Goal: Transaction & Acquisition: Subscribe to service/newsletter

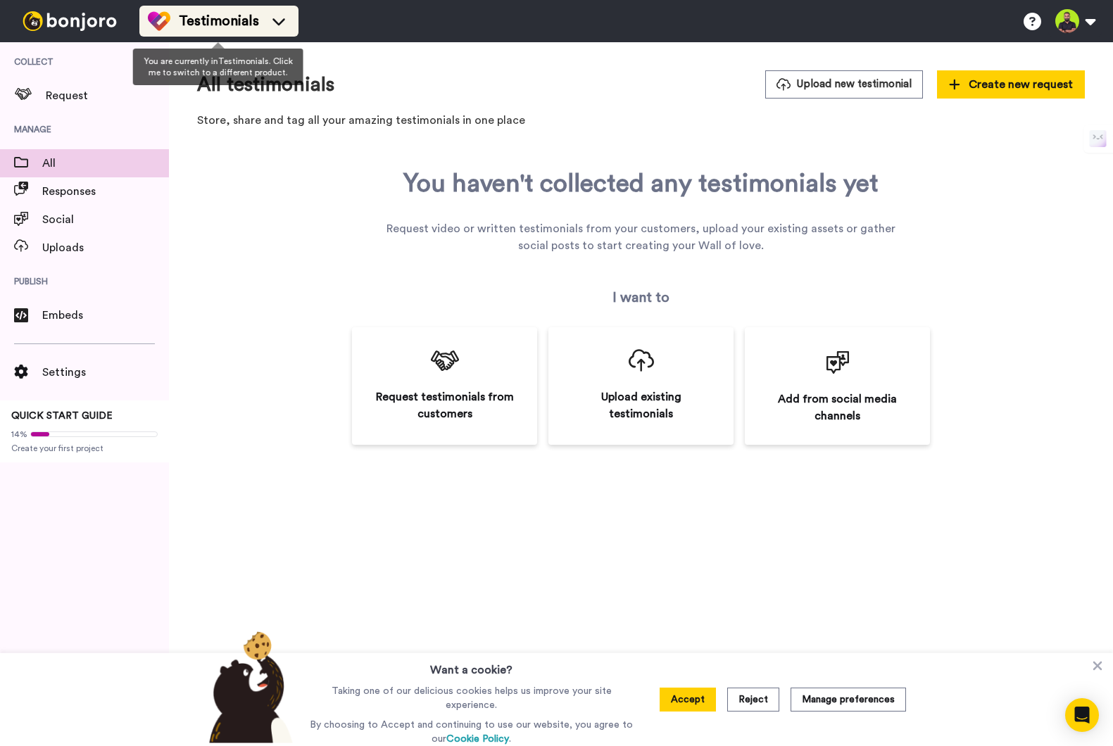
click at [243, 30] on span "Testimonials" at bounding box center [219, 21] width 80 height 20
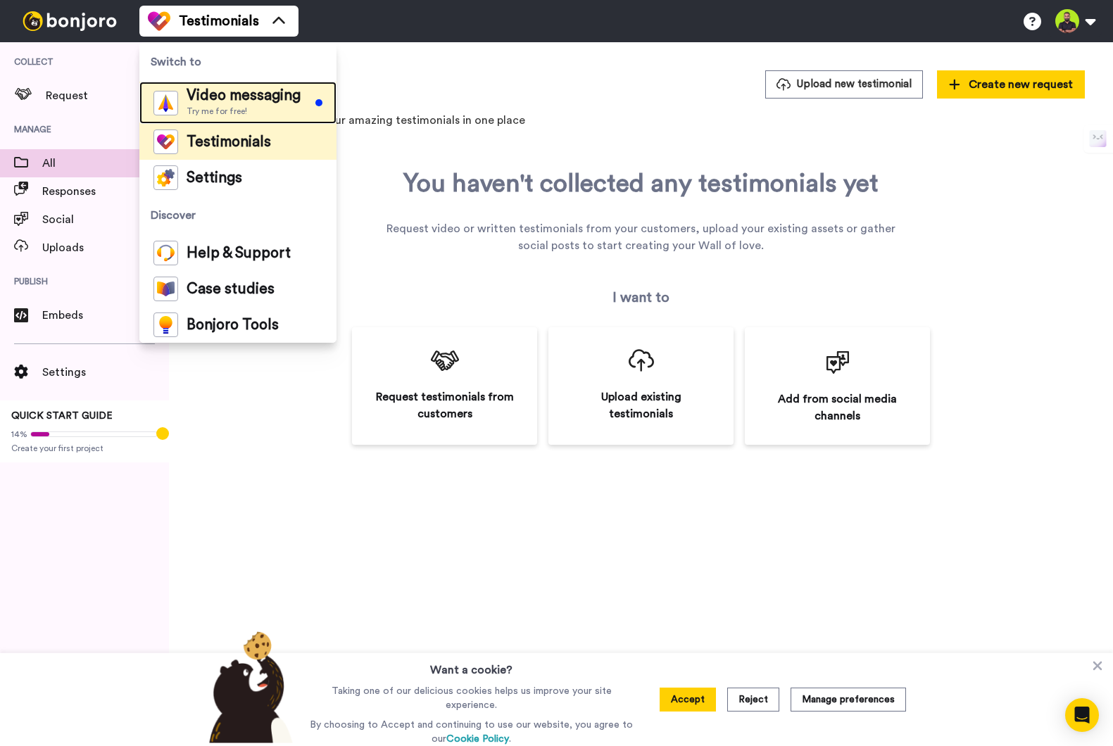
click at [237, 99] on span "Video messaging" at bounding box center [244, 96] width 114 height 14
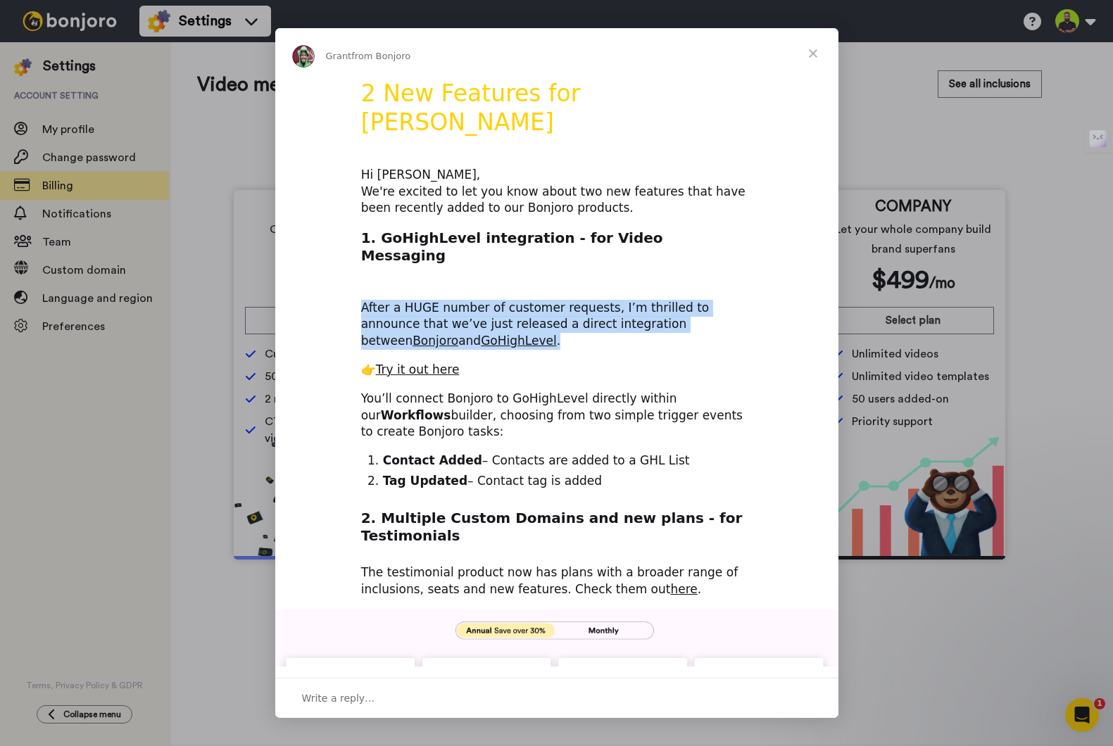
drag, startPoint x: 338, startPoint y: 258, endPoint x: 615, endPoint y: 303, distance: 280.5
click at [615, 303] on div "2 New Features for Bonjoro Hi Yogi, We're excited to let you know about two new…" at bounding box center [556, 604] width 563 height 1050
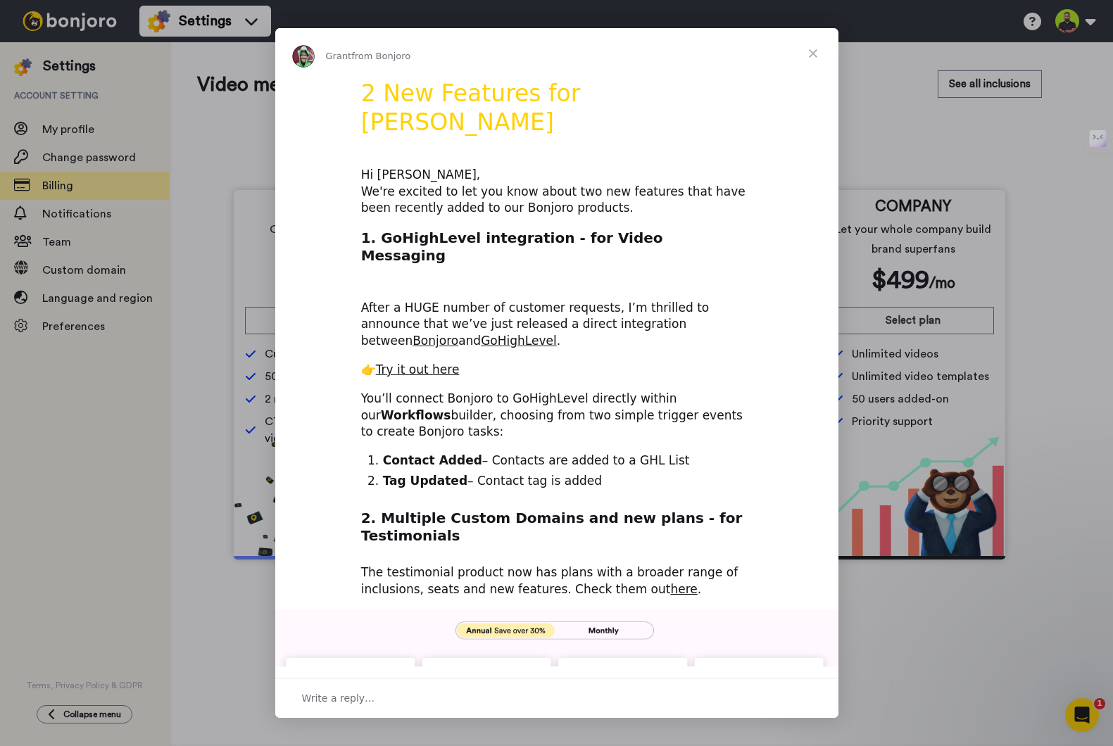
click at [660, 362] on div "👉 Try it out here" at bounding box center [556, 370] width 391 height 17
click at [820, 50] on span "Close" at bounding box center [813, 53] width 51 height 51
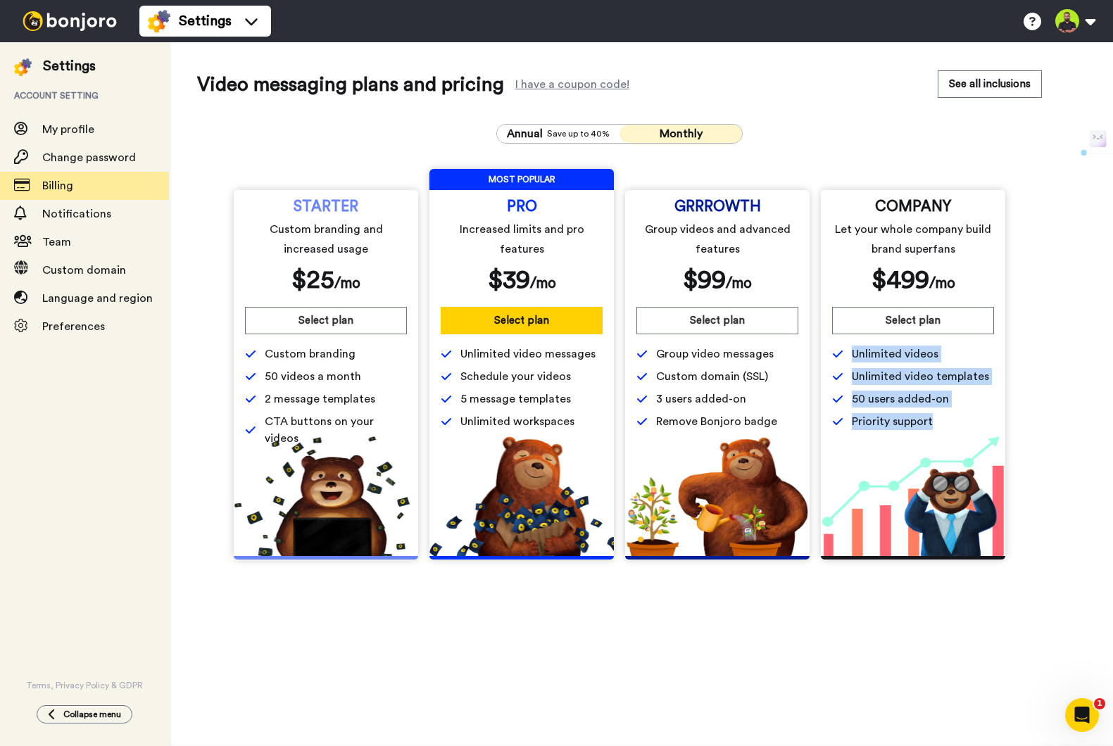
drag, startPoint x: 961, startPoint y: 427, endPoint x: 823, endPoint y: 349, distance: 158.6
click at [823, 349] on div "COMPANY Let your whole company build brand superfans $ 499 /mo Select plan Unli…" at bounding box center [913, 315] width 184 height 251
click at [957, 426] on span "Priority support" at bounding box center [913, 421] width 162 height 17
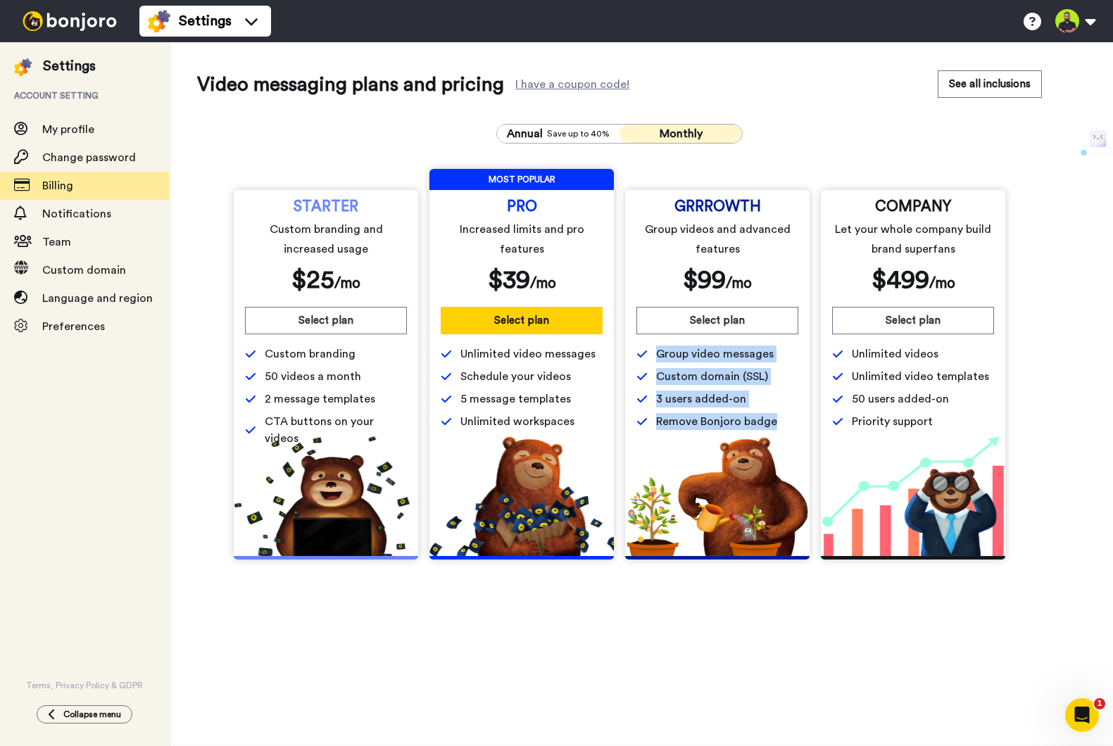
drag, startPoint x: 783, startPoint y: 425, endPoint x: 792, endPoint y: 422, distance: 9.6
click at [632, 365] on div "GRRROWTH Group videos and advanced features $ 99 /mo Select plan Group video me…" at bounding box center [717, 315] width 184 height 251
click at [767, 420] on span "Remove Bonjoro badge" at bounding box center [716, 421] width 121 height 17
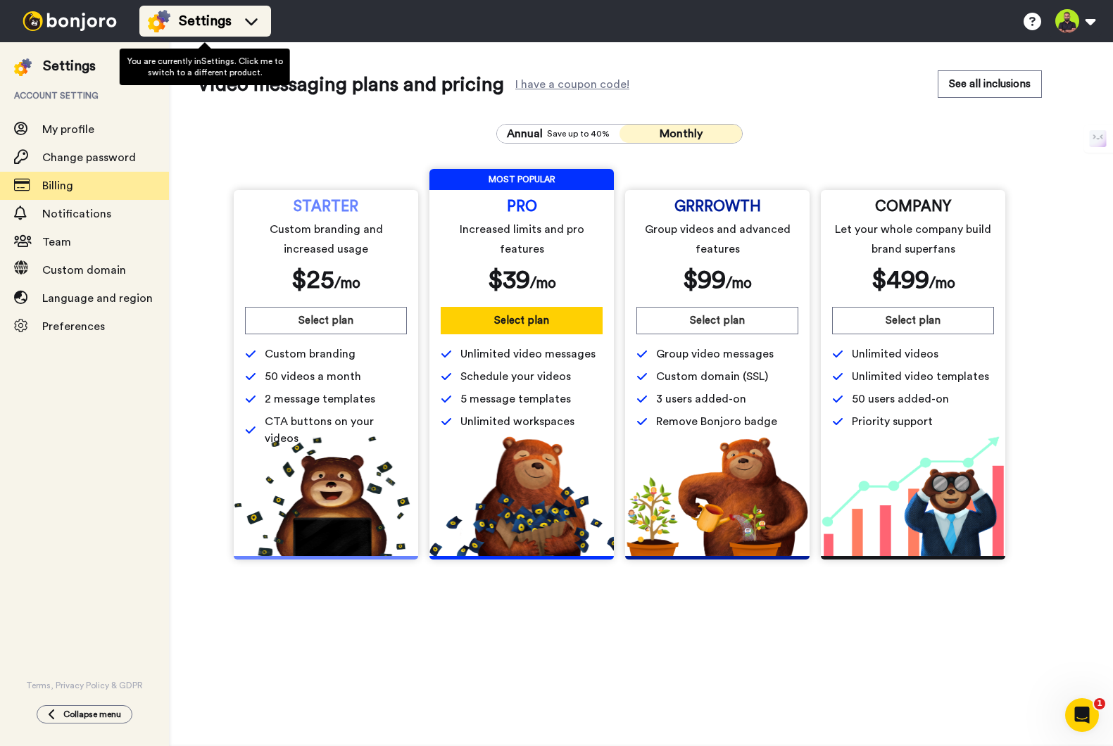
click at [171, 21] on div "Settings" at bounding box center [205, 21] width 115 height 23
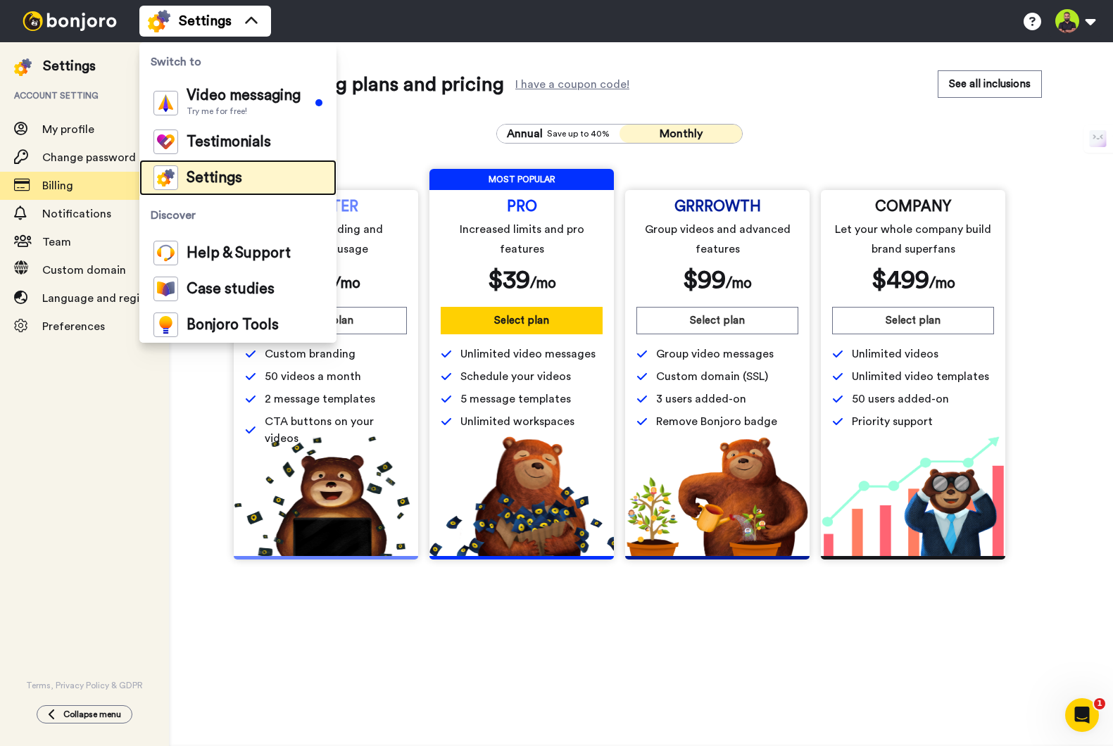
click at [262, 167] on li "Settings" at bounding box center [237, 178] width 197 height 36
click at [267, 172] on li "Settings" at bounding box center [237, 178] width 197 height 36
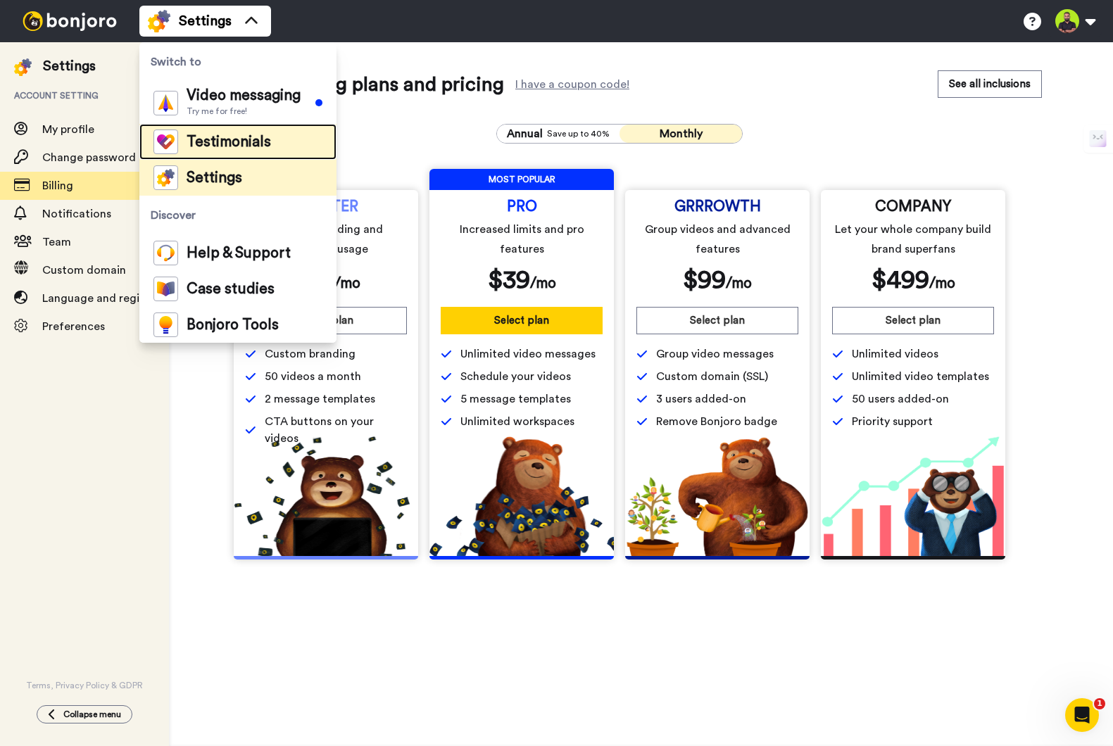
click at [272, 139] on li "Testimonials" at bounding box center [237, 142] width 197 height 36
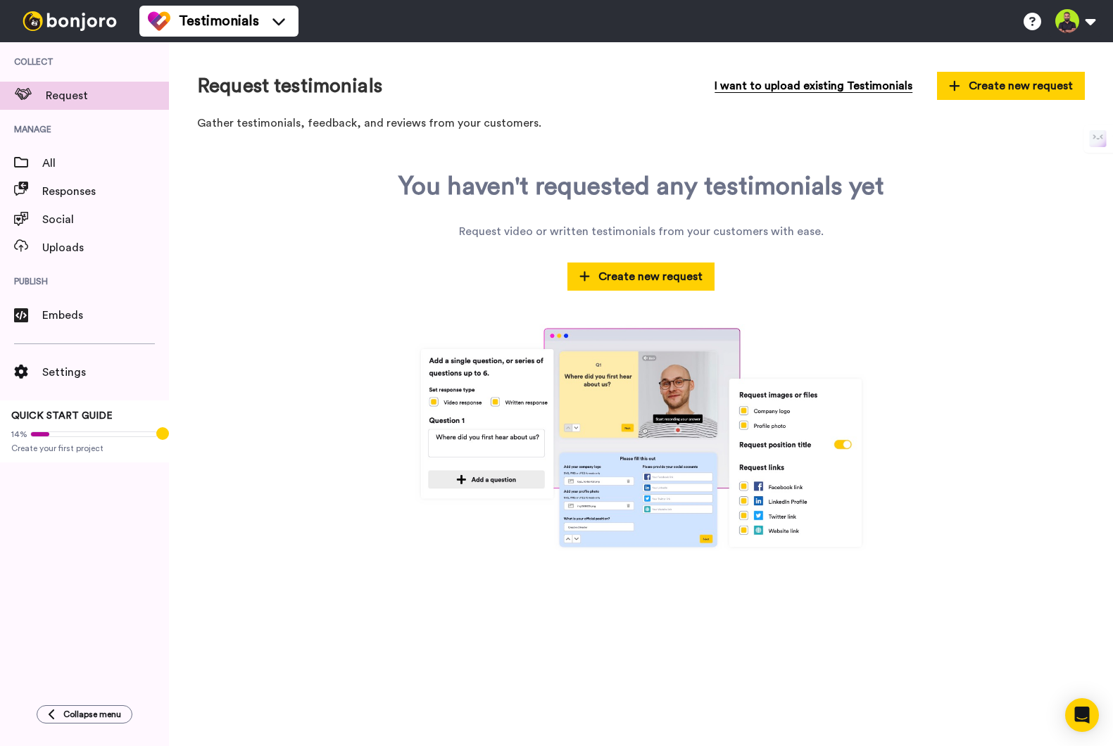
click at [837, 87] on span "I want to upload existing Testimonials" at bounding box center [814, 85] width 198 height 17
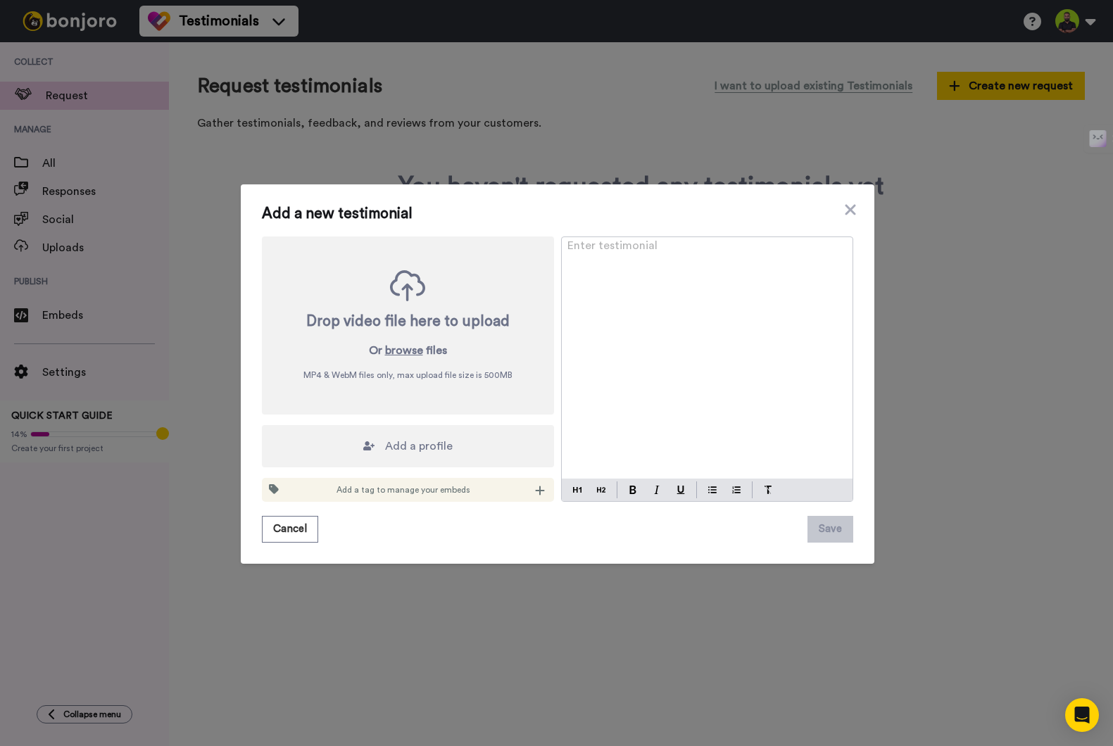
click at [359, 422] on div "Drop video file here to upload Or browse files MP4 & WebM files only, max uploa…" at bounding box center [408, 369] width 292 height 265
click at [359, 438] on div "Add a profile" at bounding box center [408, 446] width 292 height 42
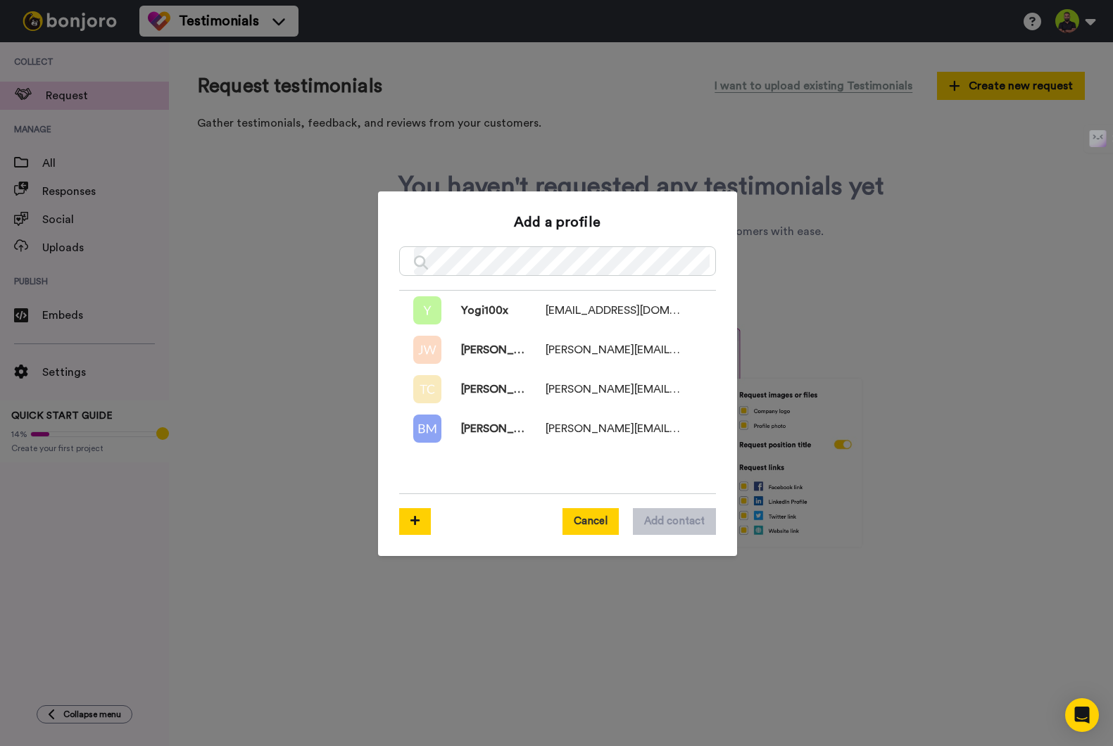
click at [588, 529] on button "Cancel" at bounding box center [591, 521] width 56 height 27
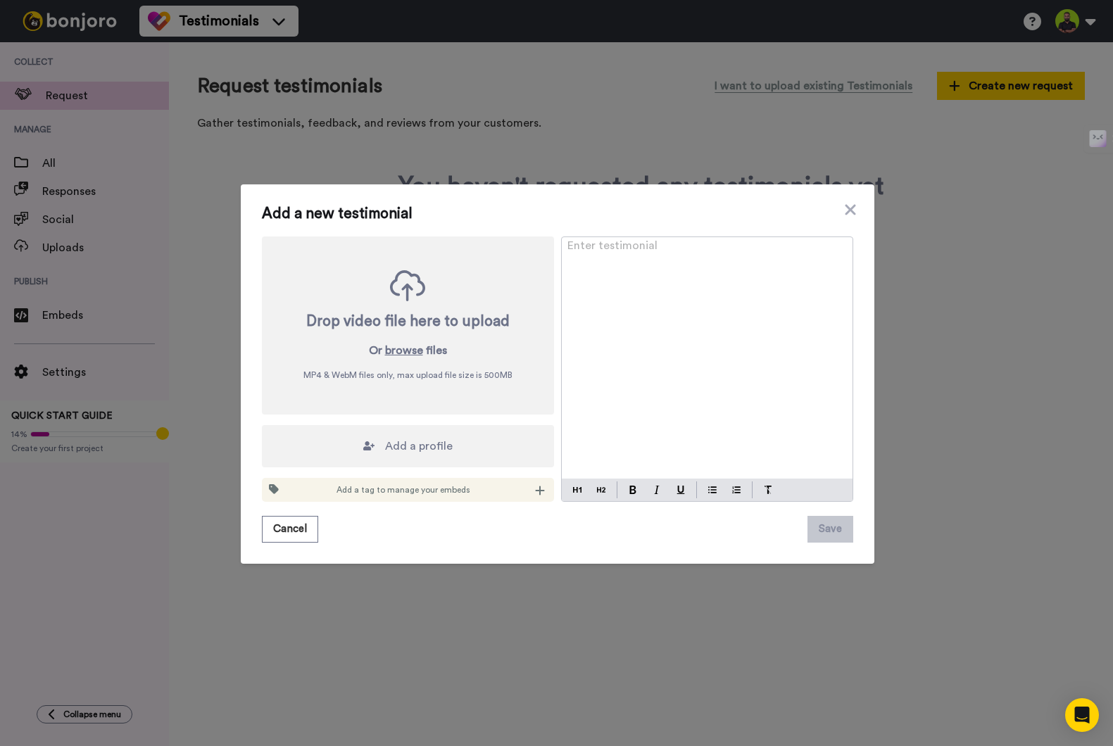
click at [256, 536] on div "Add a new testimonial Drop video file here to upload Or browse files MP4 & WebM…" at bounding box center [558, 373] width 634 height 379
click at [282, 530] on button "Cancel" at bounding box center [290, 529] width 56 height 27
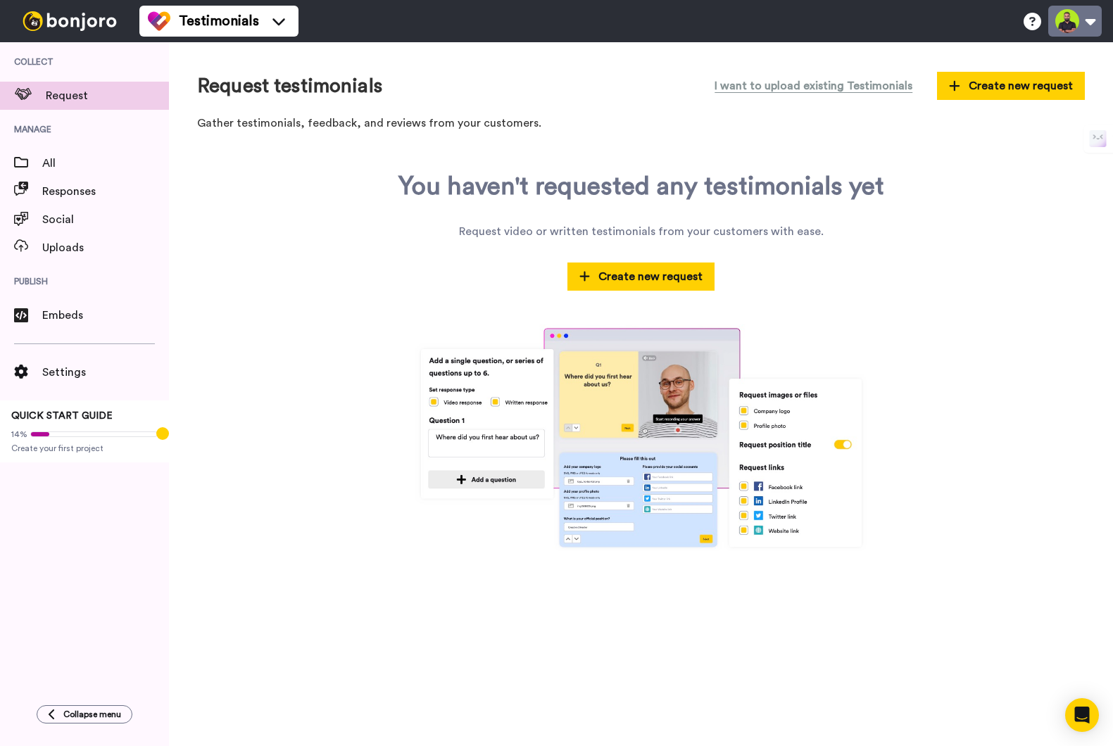
click at [1065, 18] on button at bounding box center [1075, 21] width 54 height 31
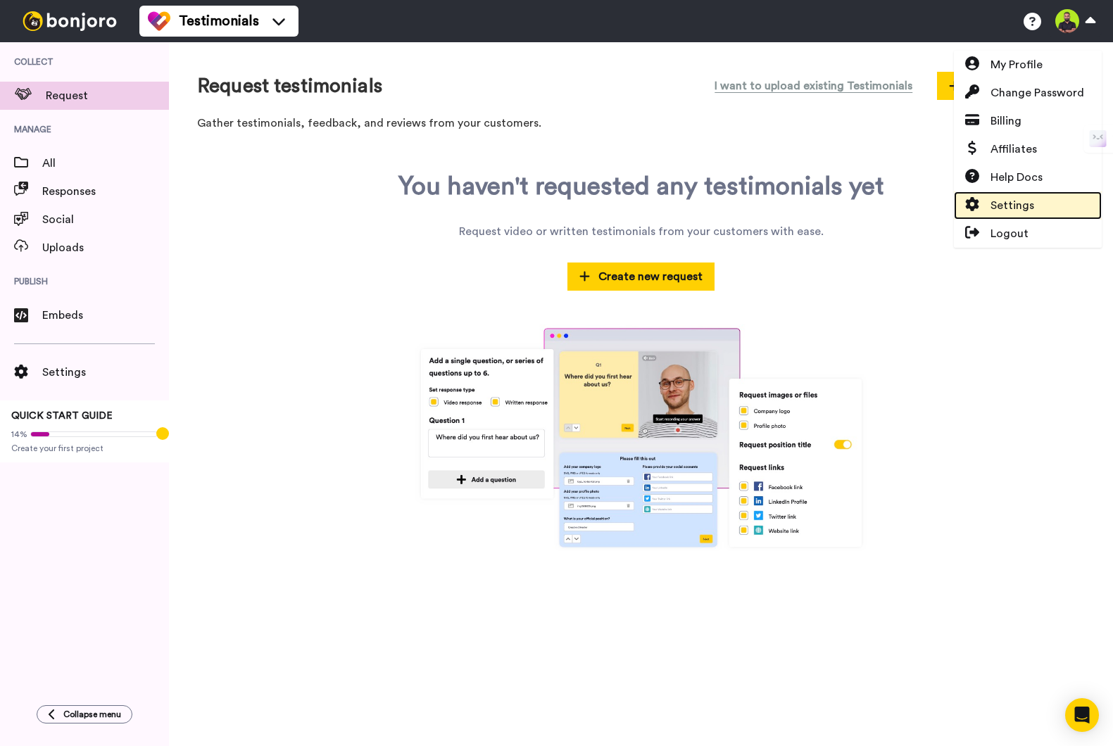
click at [1030, 201] on span "Settings" at bounding box center [1013, 205] width 44 height 17
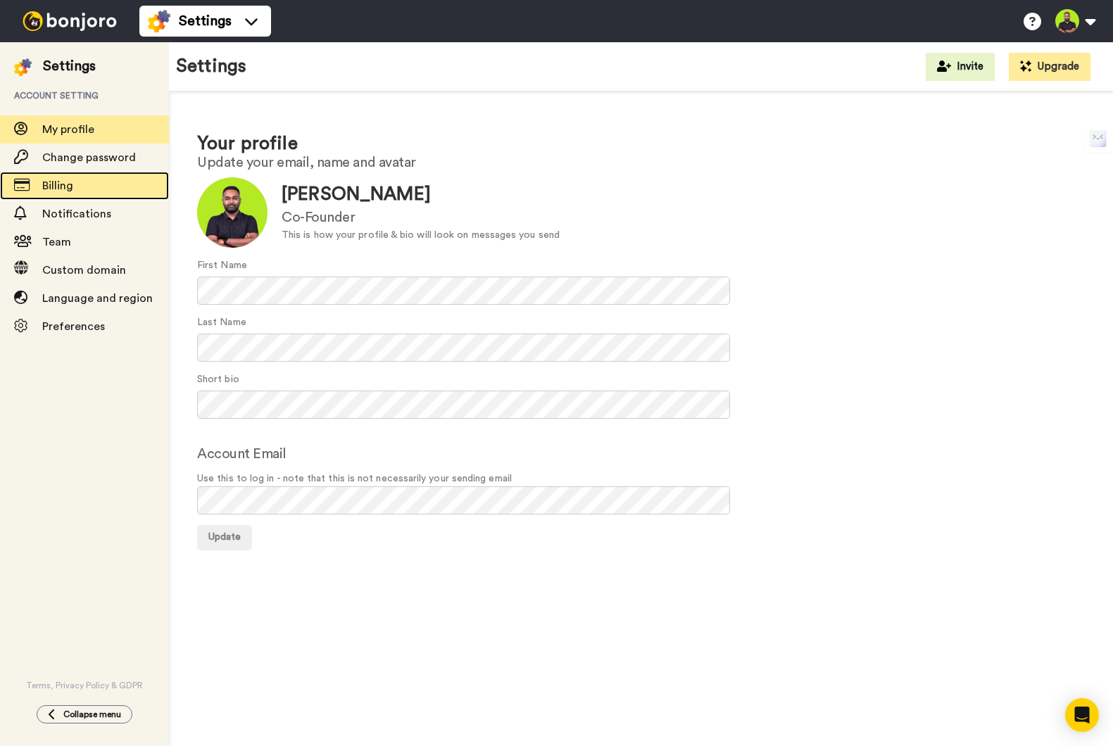
click at [84, 184] on span "Billing" at bounding box center [105, 185] width 127 height 17
click at [74, 188] on span "Billing" at bounding box center [105, 185] width 127 height 17
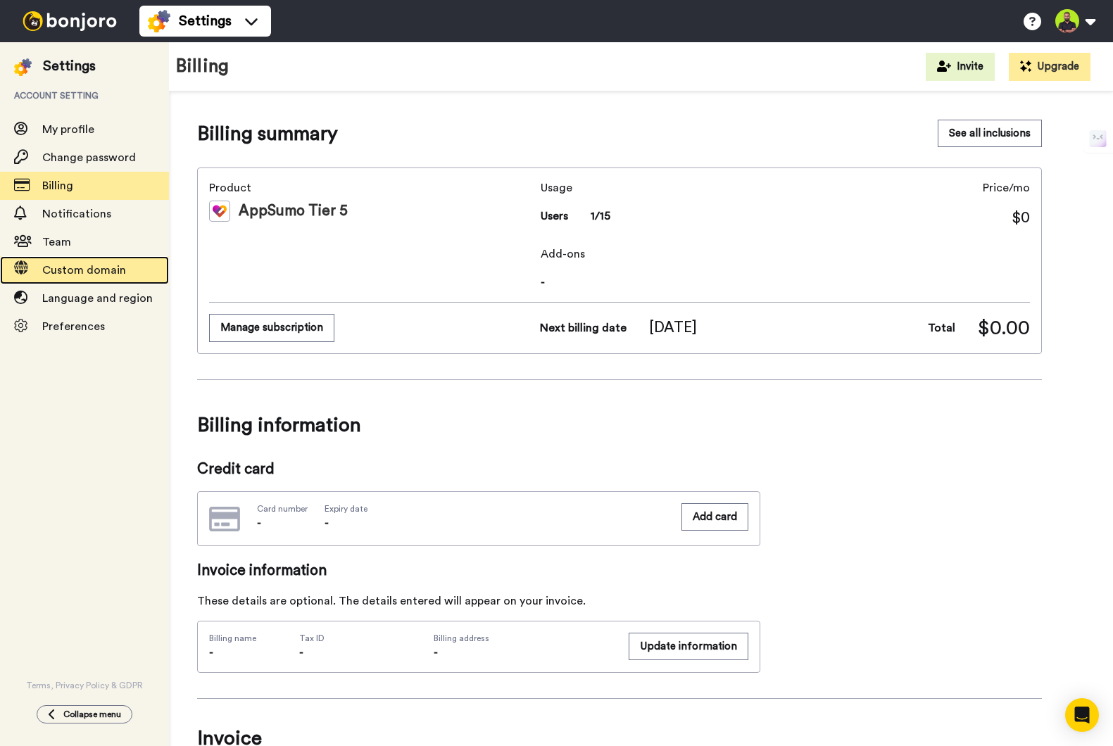
click at [101, 270] on span "Custom domain" at bounding box center [84, 270] width 84 height 11
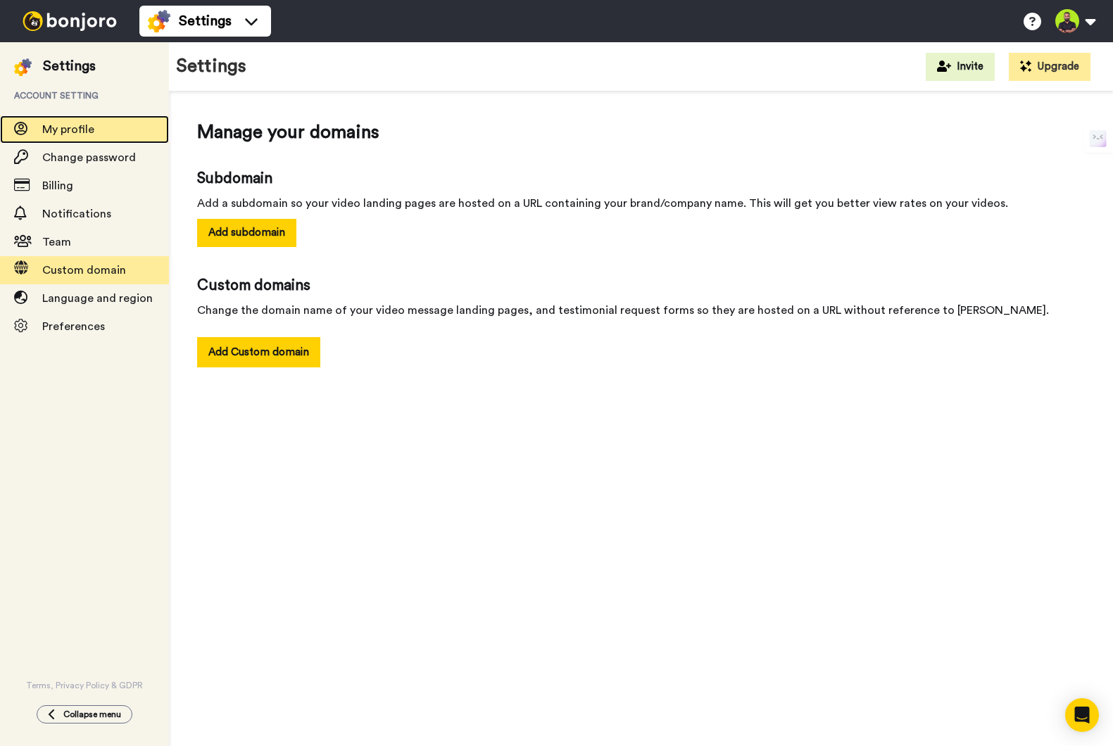
click at [104, 139] on div "My profile" at bounding box center [84, 129] width 169 height 28
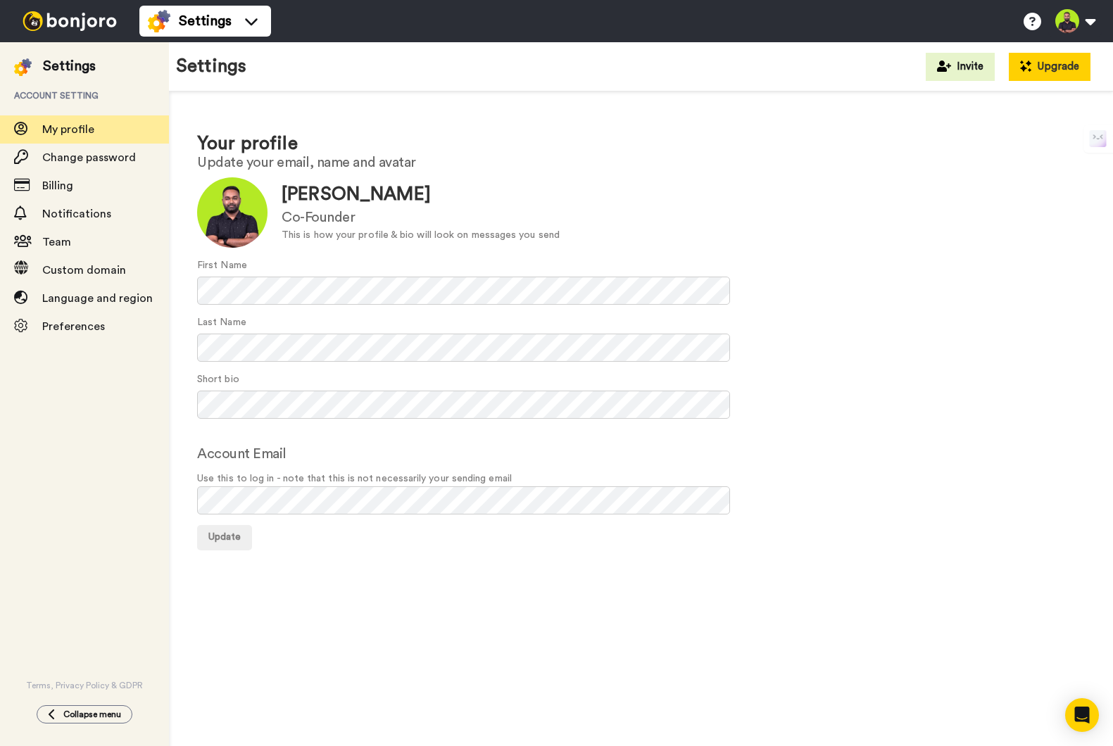
click at [1069, 59] on button "Upgrade" at bounding box center [1050, 67] width 82 height 28
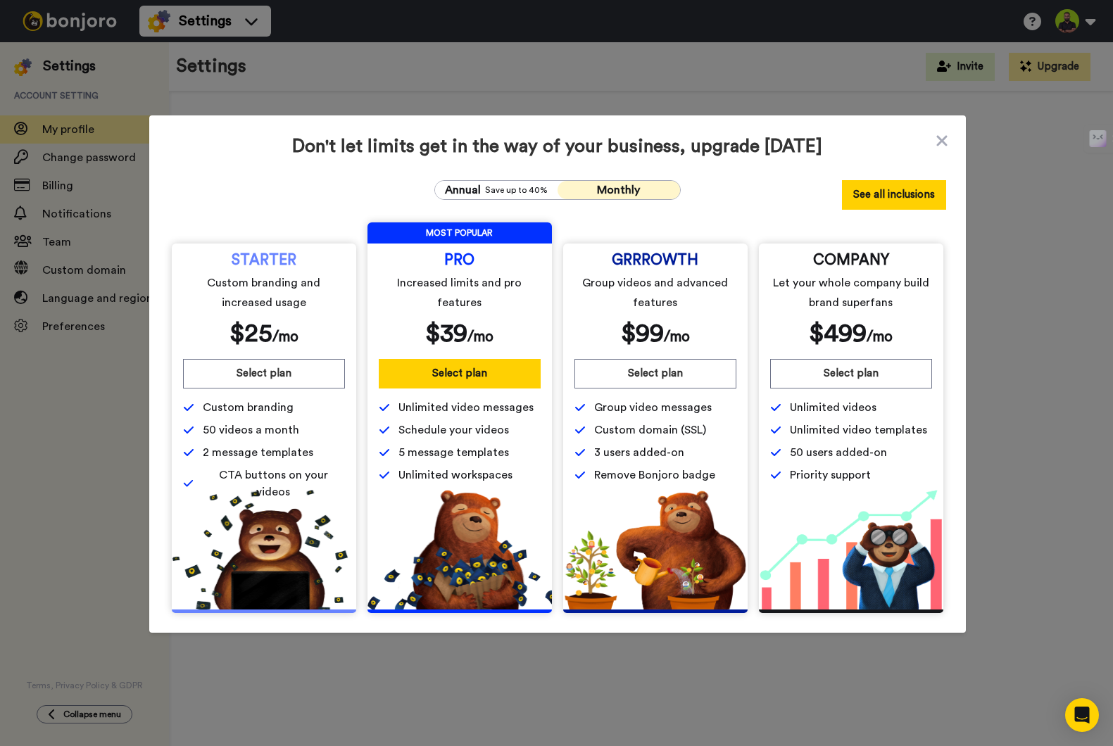
click at [916, 195] on button "See all inclusions" at bounding box center [894, 195] width 104 height 30
